Goal: Task Accomplishment & Management: Use online tool/utility

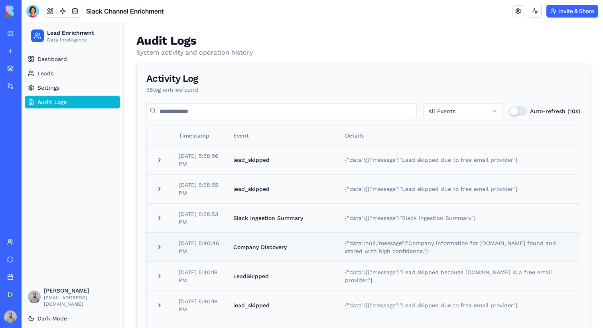
scroll to position [12, 0]
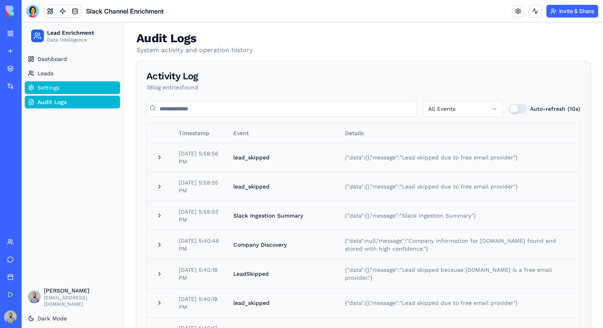
click at [72, 85] on link "Settings" at bounding box center [72, 87] width 95 height 13
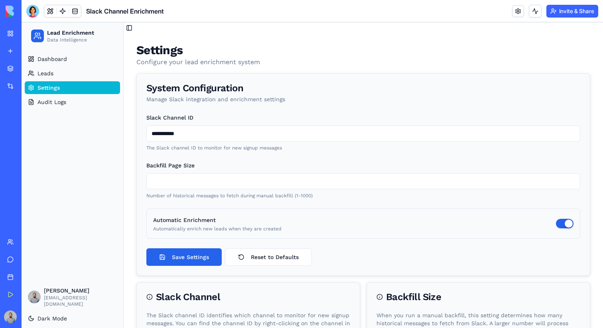
click at [404, 19] on header "Slack Channel Enrichment Invite & Share" at bounding box center [313, 11] width 582 height 22
click at [583, 16] on html "My Workspace New app Marketplace Integrations Recent Slack Channel Enrichment […" at bounding box center [301, 164] width 603 height 328
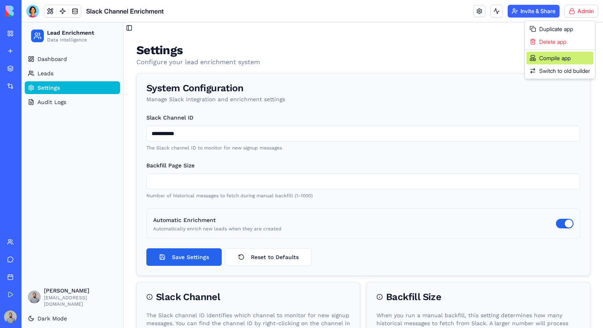
click at [558, 63] on div "Compile app" at bounding box center [560, 58] width 67 height 13
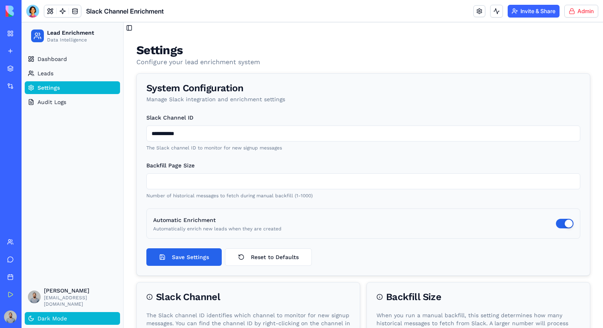
click at [53, 317] on span "Dark Mode" at bounding box center [53, 319] width 30 height 8
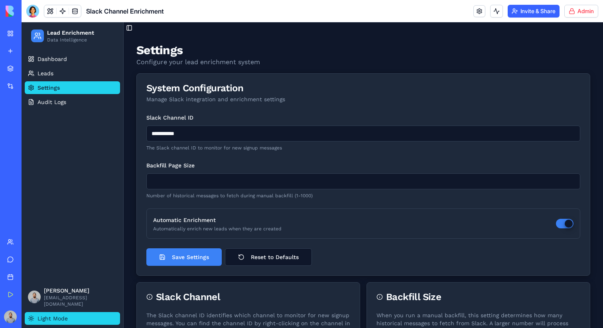
click at [53, 317] on span "Light Mode" at bounding box center [53, 319] width 30 height 8
